Goal: Check status: Check status

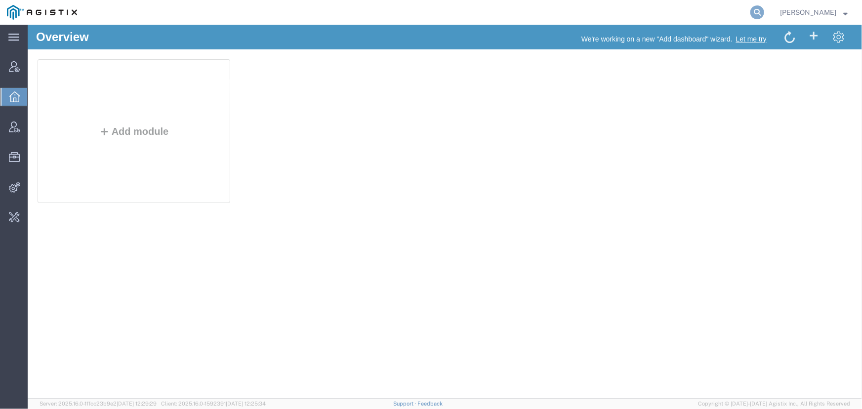
click at [755, 10] on icon at bounding box center [757, 12] width 14 height 14
type input "S02389887"
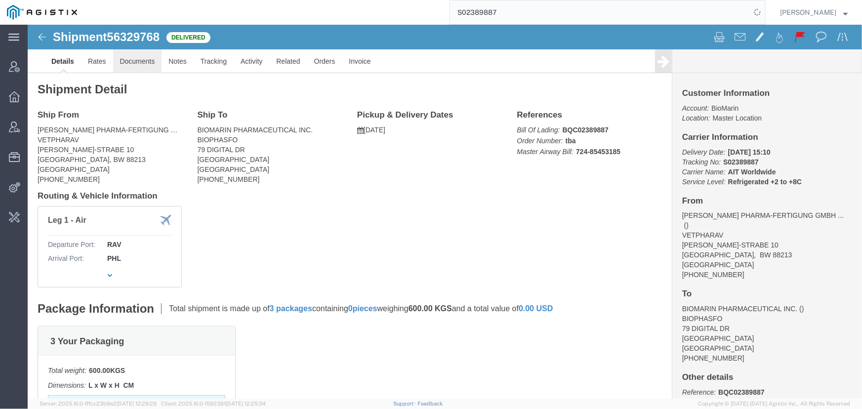
click link "Documents"
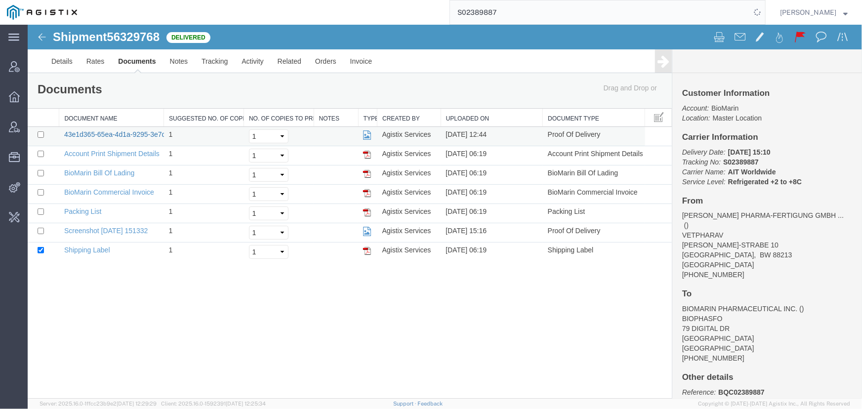
click at [115, 131] on link "43e1d365-65ea-4d1a-9295-3e7d9c3efd52_1754593795040jpg" at bounding box center [160, 134] width 193 height 8
click at [252, 62] on link "Activity" at bounding box center [252, 61] width 36 height 24
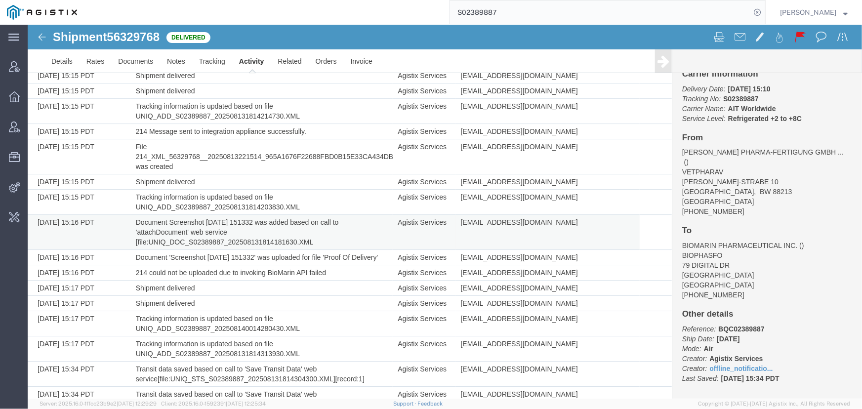
scroll to position [3441, 0]
